Goal: Task Accomplishment & Management: Manage account settings

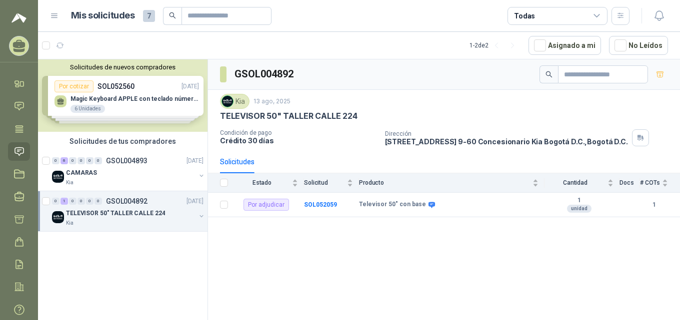
scroll to position [27, 0]
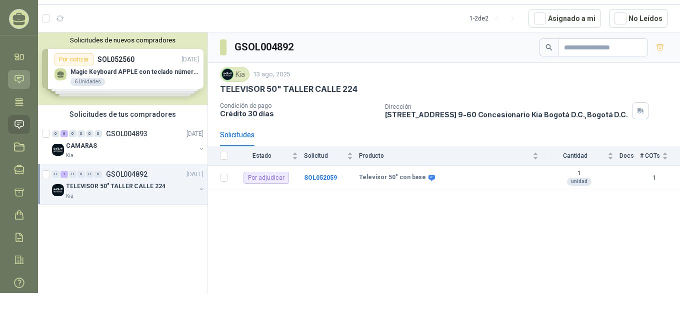
click at [20, 80] on icon at bounding box center [19, 79] width 10 height 10
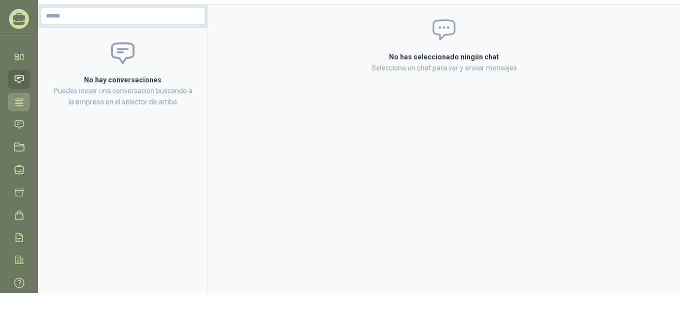
click at [17, 102] on icon at bounding box center [18, 101] width 7 height 6
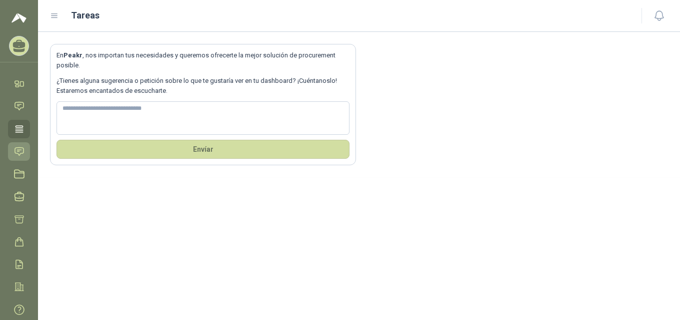
click at [21, 152] on icon at bounding box center [19, 151] width 10 height 10
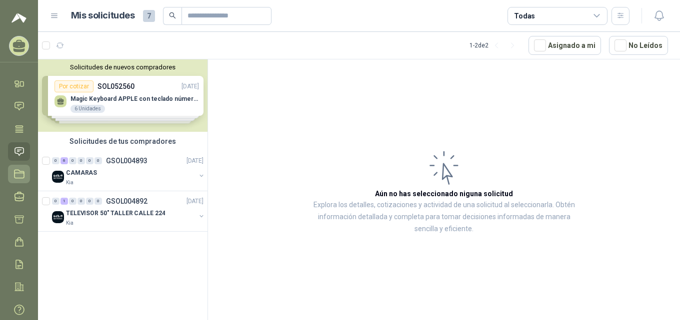
click at [20, 175] on icon at bounding box center [19, 174] width 10 height 10
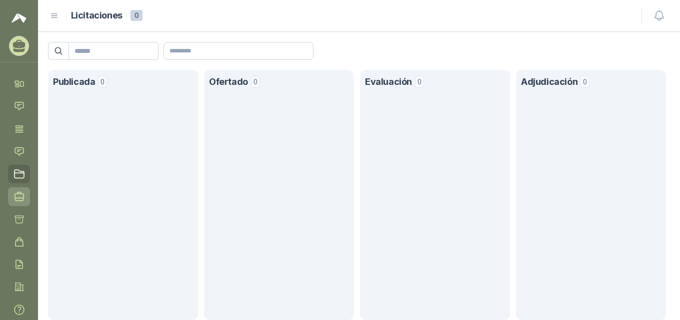
click at [23, 194] on icon at bounding box center [19, 196] width 9 height 9
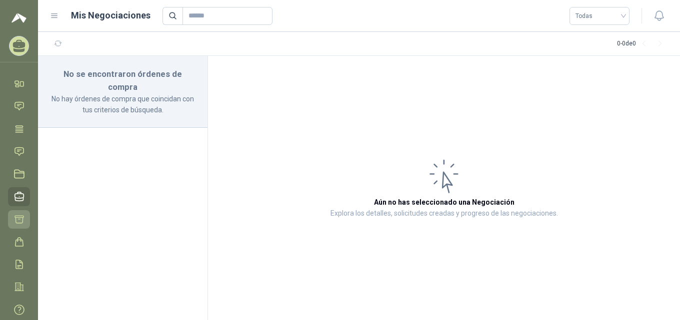
click at [18, 220] on icon at bounding box center [19, 219] width 10 height 10
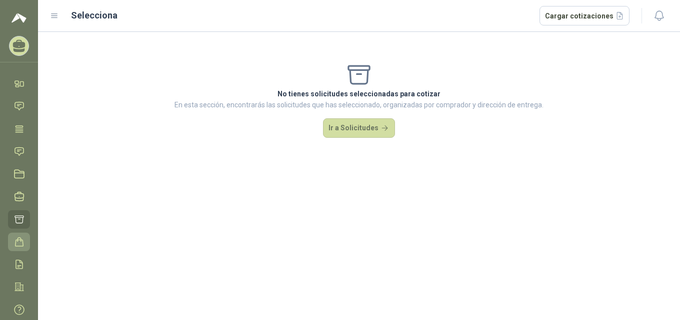
click at [19, 242] on icon at bounding box center [19, 242] width 10 height 10
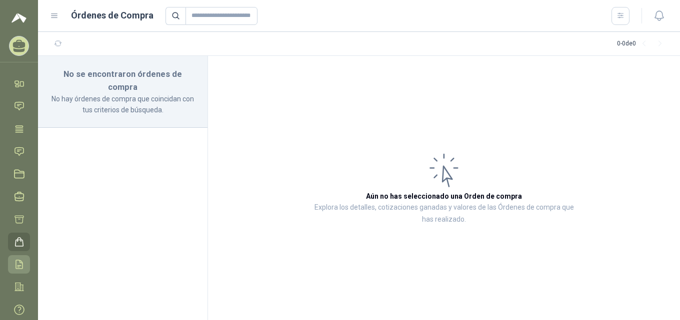
click at [18, 262] on icon at bounding box center [19, 264] width 10 height 10
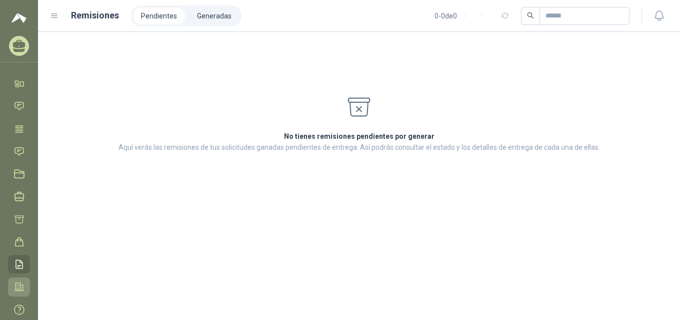
click at [23, 285] on icon at bounding box center [19, 287] width 8 height 8
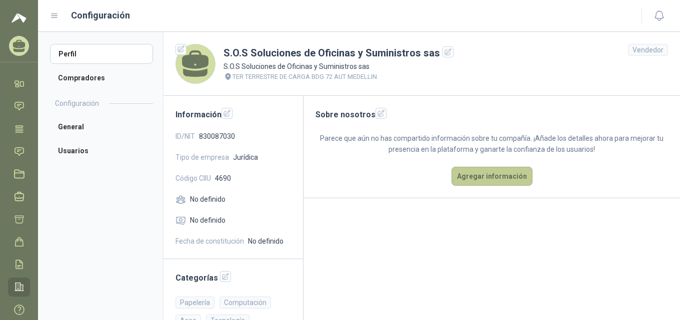
click at [500, 177] on button "Agregar información" at bounding box center [491, 176] width 81 height 19
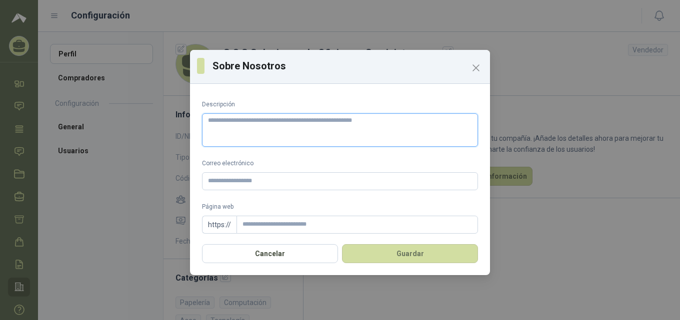
click at [242, 125] on textarea "Descripción" at bounding box center [340, 129] width 276 height 33
paste textarea "**********"
type textarea "**********"
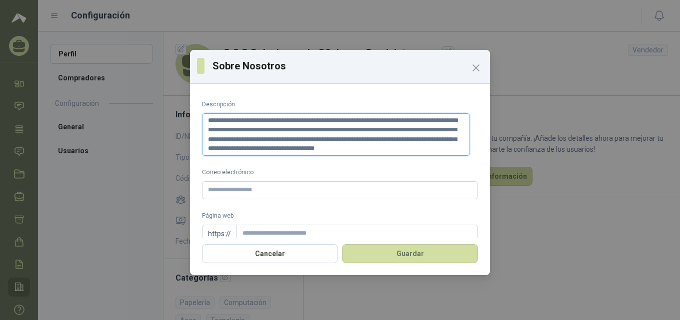
type textarea "**********"
click at [282, 192] on input "Correo electrónico" at bounding box center [340, 190] width 276 height 18
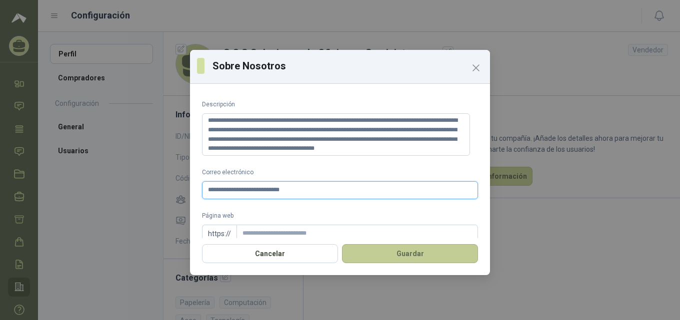
type input "**********"
click at [413, 256] on button "Guardar" at bounding box center [410, 253] width 136 height 19
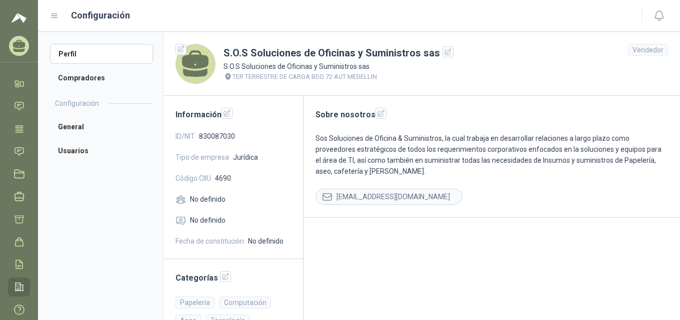
scroll to position [24, 0]
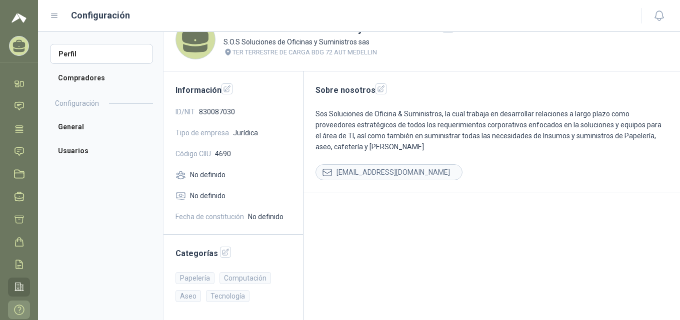
click at [18, 310] on icon at bounding box center [19, 310] width 10 height 10
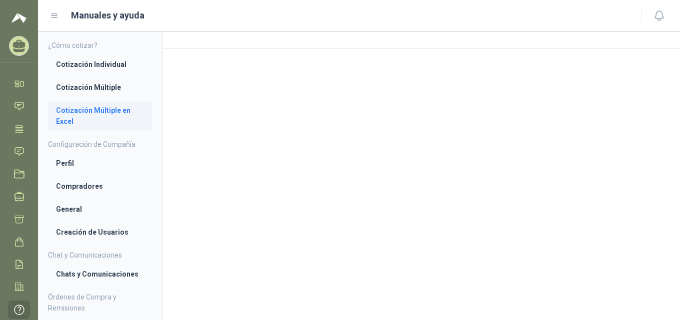
click at [111, 112] on li "Cotización Múltiple en Excel" at bounding box center [100, 116] width 88 height 22
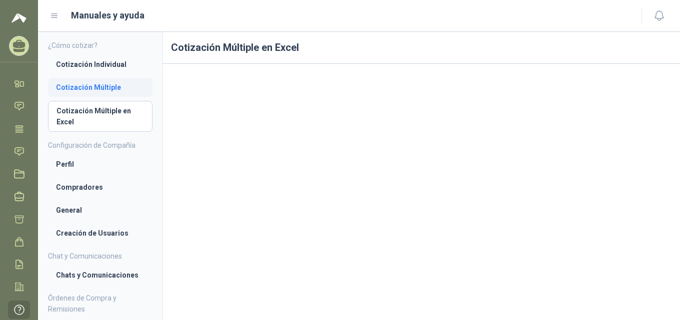
click at [105, 87] on li "Cotización Múltiple" at bounding box center [100, 87] width 88 height 11
click at [22, 152] on icon at bounding box center [19, 151] width 10 height 10
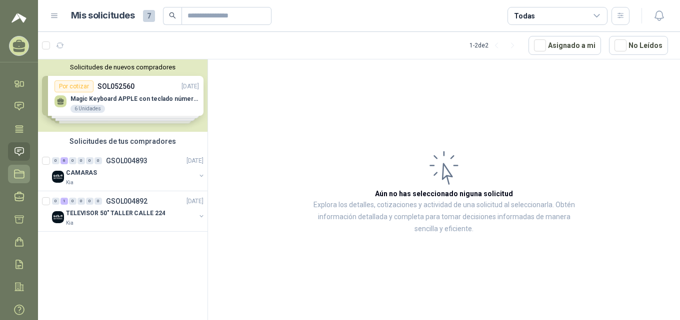
click at [19, 174] on icon at bounding box center [19, 174] width 10 height 10
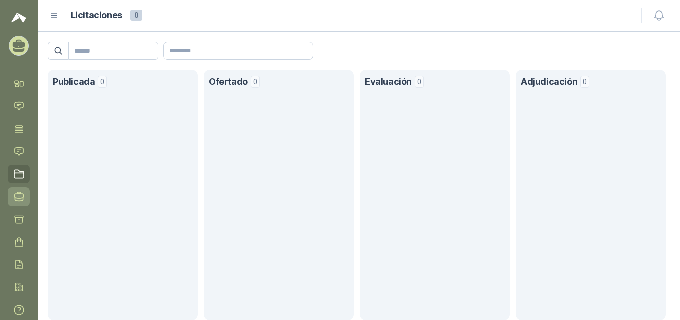
click at [19, 195] on icon at bounding box center [19, 196] width 10 height 10
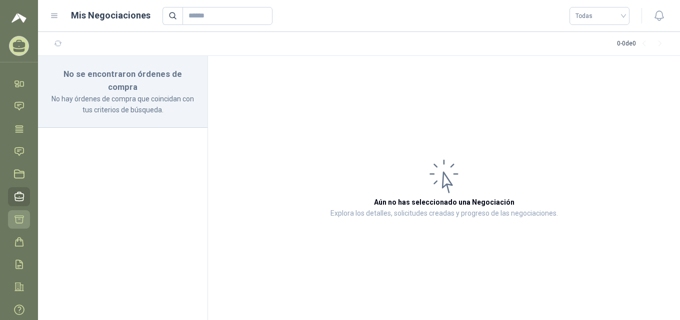
click at [21, 219] on icon at bounding box center [19, 219] width 10 height 10
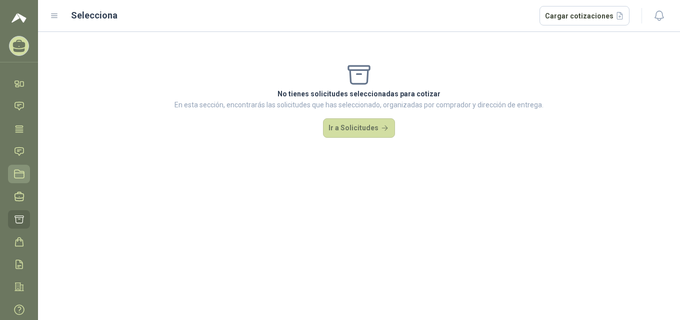
click at [20, 172] on icon at bounding box center [19, 174] width 10 height 10
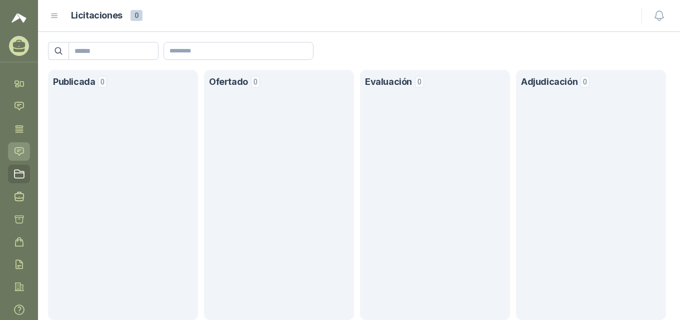
click at [20, 155] on icon at bounding box center [19, 151] width 8 height 8
